Goal: Communication & Community: Answer question/provide support

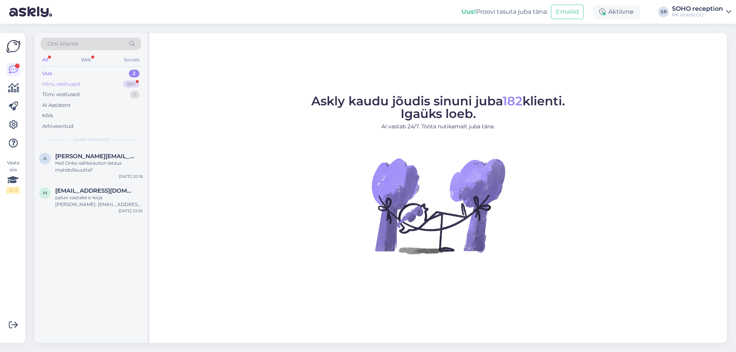
click at [90, 84] on div "Minu vestlused 99+" at bounding box center [91, 84] width 100 height 11
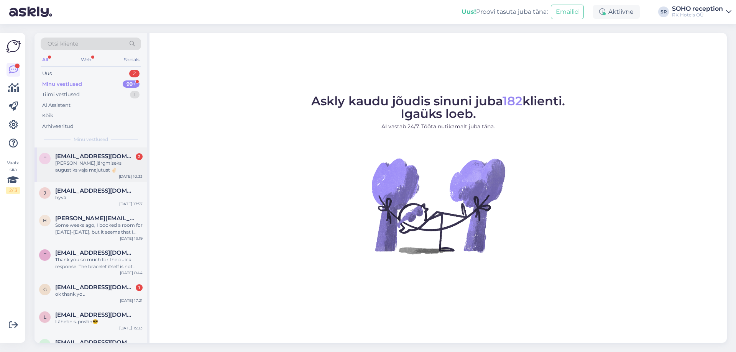
click at [105, 169] on div "[PERSON_NAME] järgmiseks augustiks vaja majutust ✌🏻" at bounding box center [98, 167] width 87 height 14
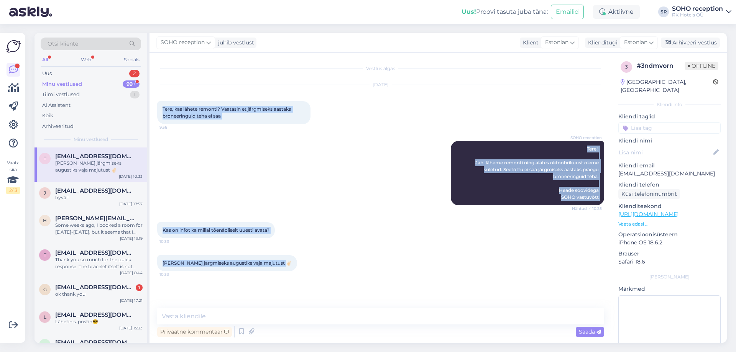
drag, startPoint x: 163, startPoint y: 108, endPoint x: 274, endPoint y: 253, distance: 182.4
click at [274, 253] on div "Vestlus algas [DATE] Tere, kas lähete remonti? Vaatasin et järgmiseks aastaks b…" at bounding box center [384, 181] width 454 height 241
copy div "Tere, kas lähete remonti? Vaatasin et järgmiseks aastaks broneeringuid teha ei …"
click at [396, 145] on div "SOHO reception Tere! Jah, läheme remonti ning alates oktoobrikuust oleme suletu…" at bounding box center [380, 173] width 447 height 81
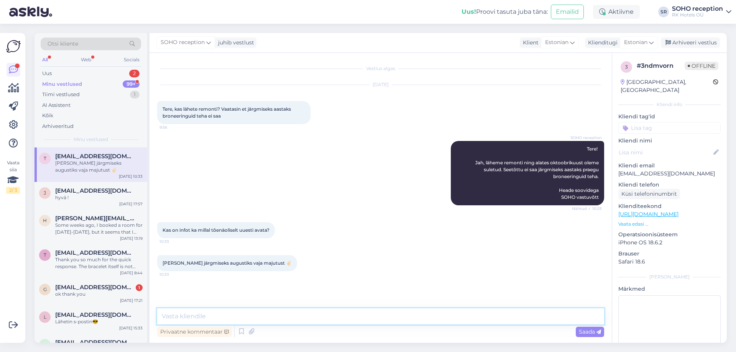
click at [224, 316] on textarea at bounding box center [380, 317] width 447 height 16
paste textarea "Kahjuks ei oska me praegu veel avamise [PERSON_NAME] midagi kindlat öelda."
click at [247, 316] on textarea "Kahjuks ei oska me praegu veel avamise [PERSON_NAME] midagi kindlat öelda." at bounding box center [380, 317] width 447 height 16
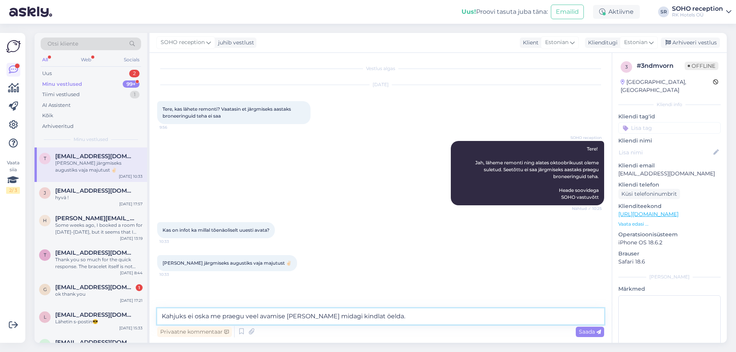
drag, startPoint x: 222, startPoint y: 318, endPoint x: 187, endPoint y: 319, distance: 35.3
click at [187, 319] on textarea "Kahjuks ei oska me praegu veel avamise [PERSON_NAME] midagi kindlat öelda." at bounding box center [380, 317] width 447 height 16
click at [214, 314] on textarea "Kahjuks ei oska me praegu veel avamise [PERSON_NAME] midagi kindlat öelda." at bounding box center [380, 317] width 447 height 16
drag, startPoint x: 211, startPoint y: 316, endPoint x: 188, endPoint y: 317, distance: 23.5
click at [188, 317] on textarea "Kahjuks ei oska me praegu veel avamise [PERSON_NAME] midagi kindlat öelda." at bounding box center [380, 317] width 447 height 16
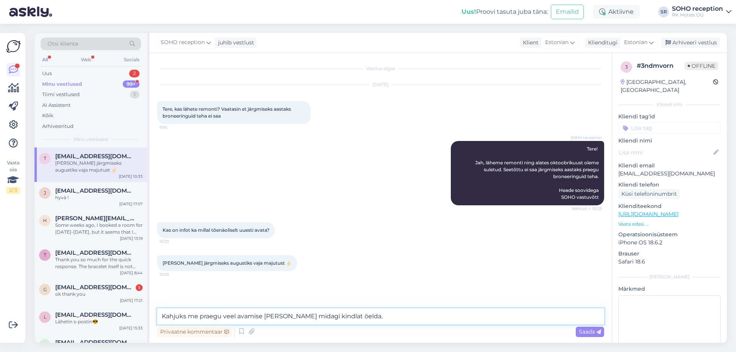
click at [339, 317] on textarea "Kahjuks me praegu veel avamise [PERSON_NAME] midagi kindlat öelda." at bounding box center [380, 317] width 447 height 16
paste textarea "ei oska"
click at [391, 316] on textarea "Kahjuks me praegu veel avamise [PERSON_NAME] midagi kindlat ei oska öelda." at bounding box center [380, 317] width 447 height 16
type textarea "Kahjuks me praegu veel avamise [PERSON_NAME] midagi kindlat ei oska öelda."
click at [582, 333] on span "Saada" at bounding box center [590, 332] width 22 height 7
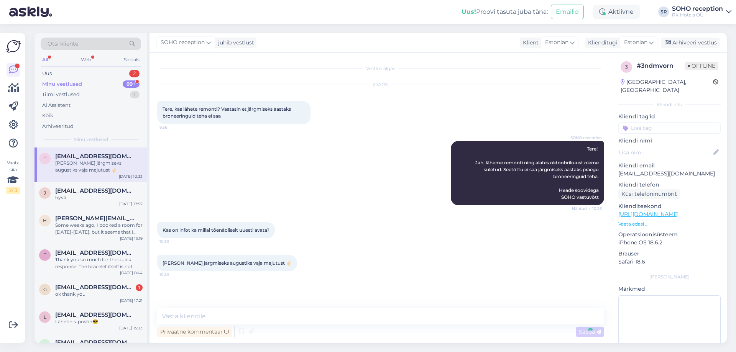
scroll to position [18, 0]
